Goal: Transaction & Acquisition: Purchase product/service

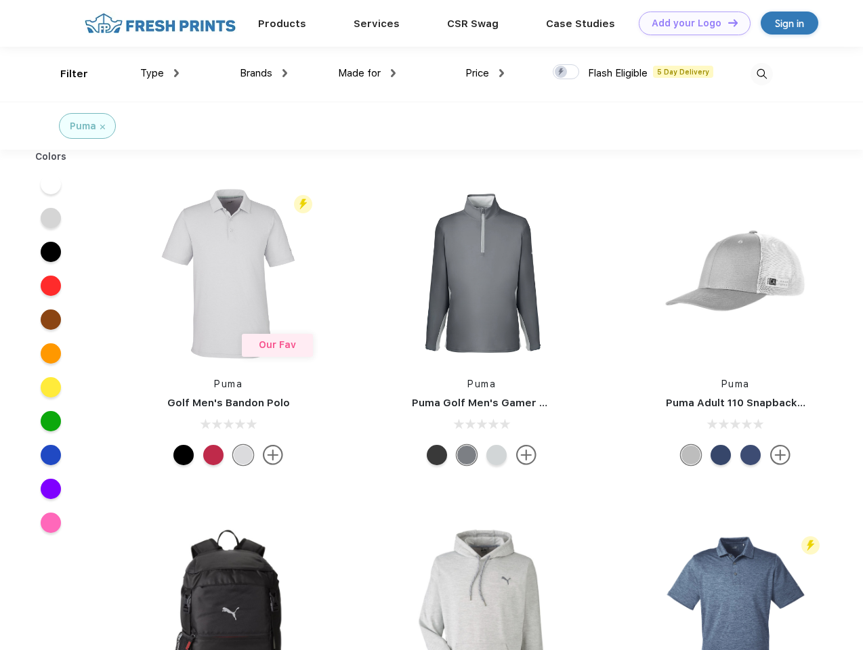
click at [690, 23] on link "Add your Logo Design Tool" at bounding box center [695, 24] width 112 height 24
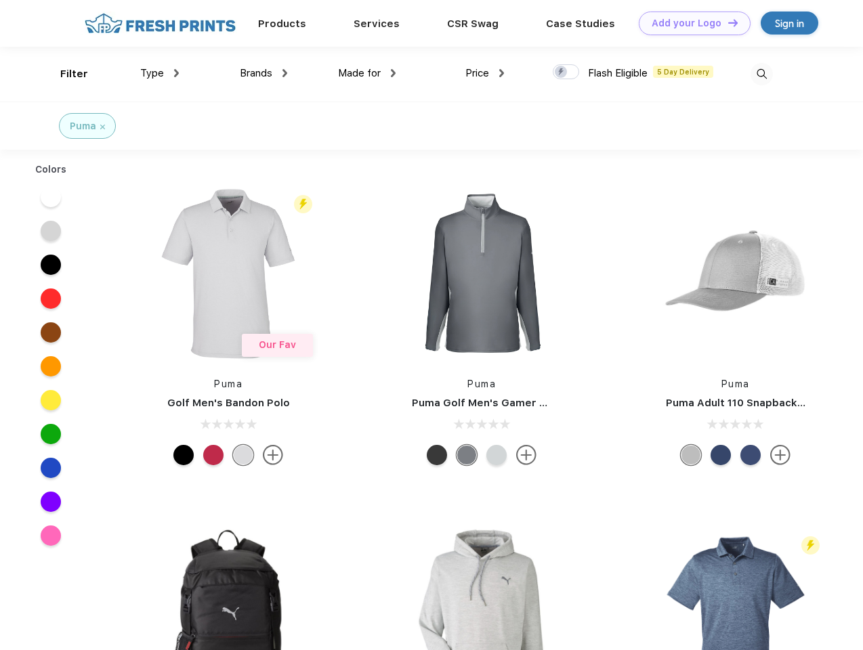
click at [0, 0] on div "Design Tool" at bounding box center [0, 0] width 0 height 0
click at [727, 22] on link "Add your Logo Design Tool" at bounding box center [695, 24] width 112 height 24
click at [65, 74] on div "Filter" at bounding box center [74, 74] width 28 height 16
click at [160, 73] on span "Type" at bounding box center [152, 73] width 24 height 12
click at [264, 73] on span "Brands" at bounding box center [256, 73] width 33 height 12
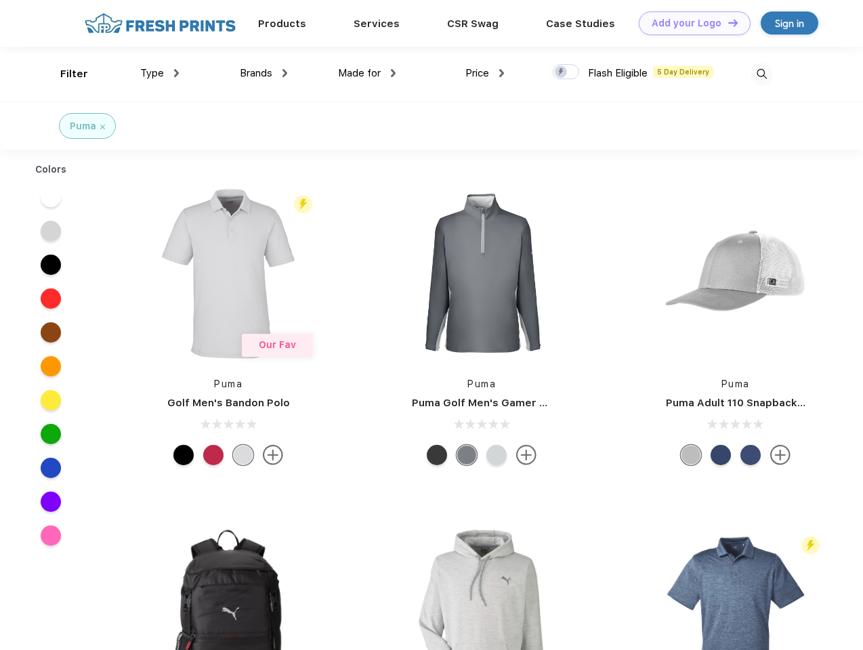
click at [367, 73] on span "Made for" at bounding box center [359, 73] width 43 height 12
click at [485, 73] on span "Price" at bounding box center [477, 73] width 24 height 12
click at [566, 72] on div at bounding box center [566, 71] width 26 height 15
click at [562, 72] on input "checkbox" at bounding box center [557, 68] width 9 height 9
click at [762, 74] on img at bounding box center [762, 74] width 22 height 22
